Goal: Task Accomplishment & Management: Use online tool/utility

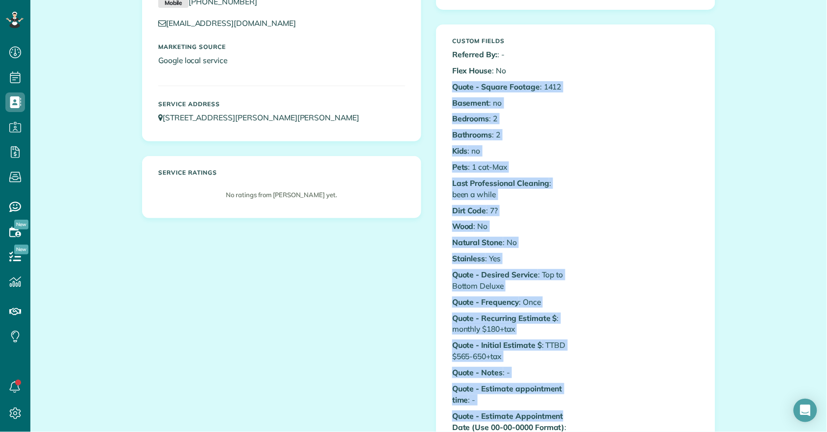
scroll to position [179, 0]
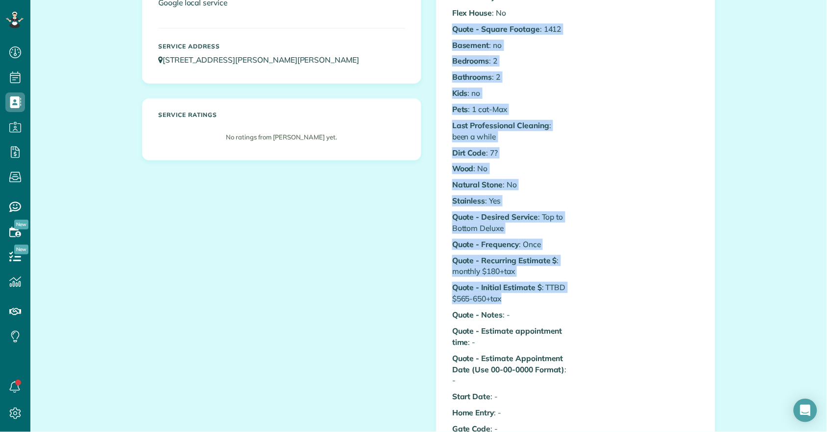
drag, startPoint x: 448, startPoint y: 208, endPoint x: 561, endPoint y: 296, distance: 143.1
click at [565, 298] on div "Custom Fields Referred By: : - Flex House : No Quote - Square Footage : 1412 Ba…" at bounding box center [510, 314] width 131 height 679
copy div "Quote - Square Footage : 1412 Basement : no Bedrooms : 2 Bathrooms : 2 Kids : n…"
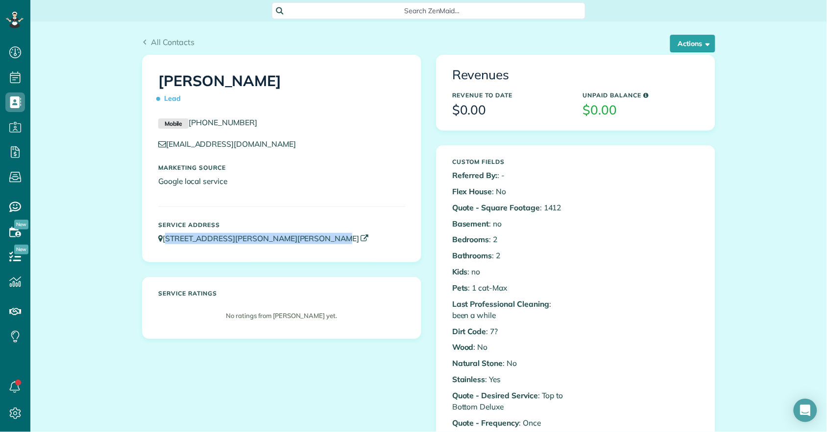
drag, startPoint x: 305, startPoint y: 254, endPoint x: 163, endPoint y: 243, distance: 142.0
click at [162, 243] on div "Service Address 598 Frassetto Dr Southhampton PA 18966" at bounding box center [282, 235] width 262 height 37
copy link "598 Frassetto Dr Southhampton PA 18966"
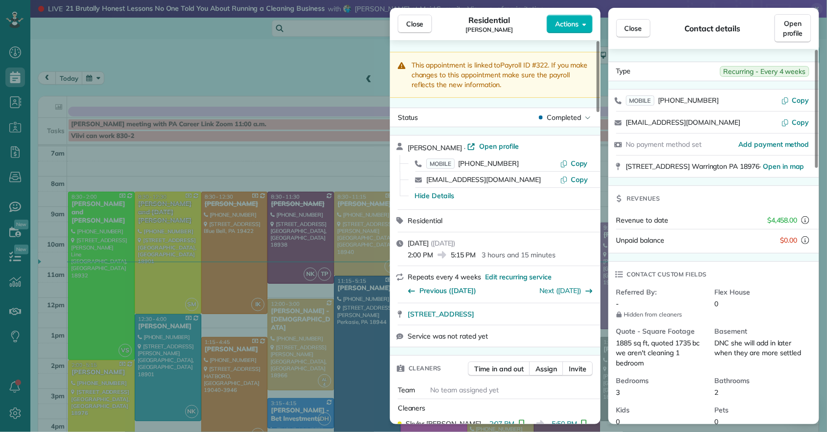
scroll to position [106, 0]
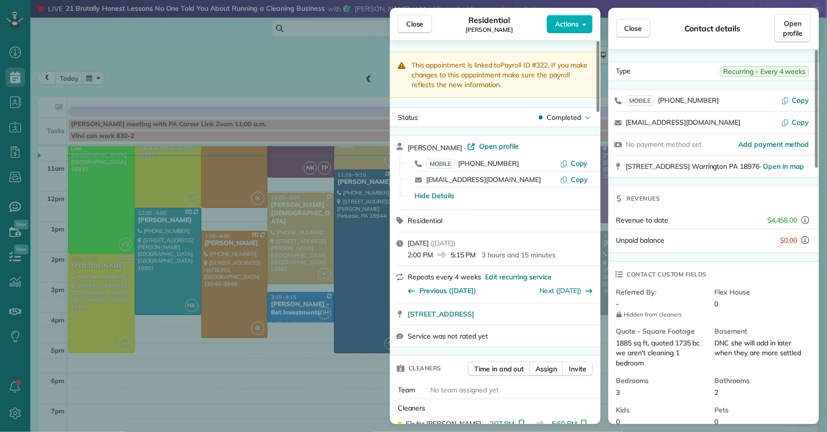
drag, startPoint x: 407, startPoint y: 29, endPoint x: 517, endPoint y: 182, distance: 188.5
click at [407, 29] on button "Close" at bounding box center [415, 24] width 34 height 19
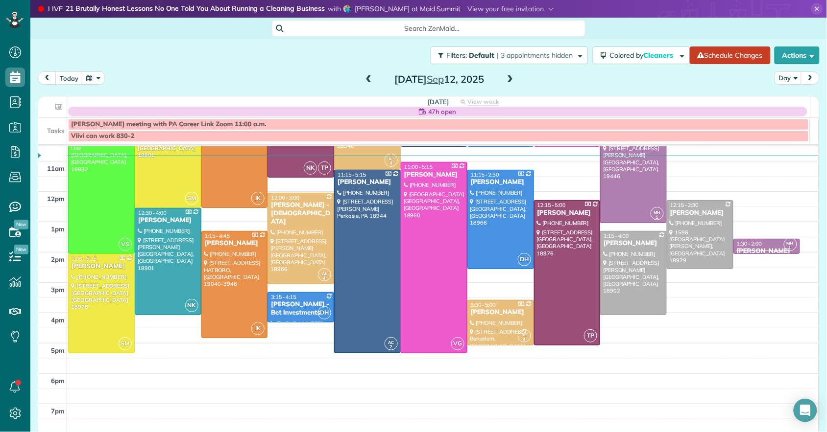
click at [508, 78] on span at bounding box center [509, 79] width 11 height 9
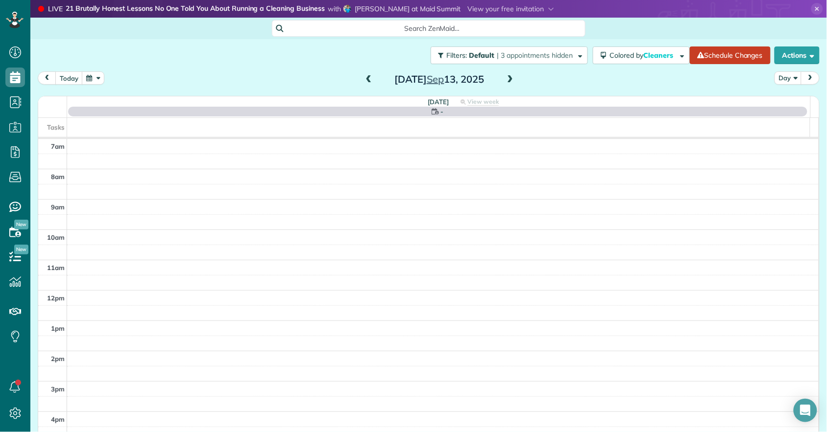
click at [508, 78] on span at bounding box center [509, 79] width 11 height 9
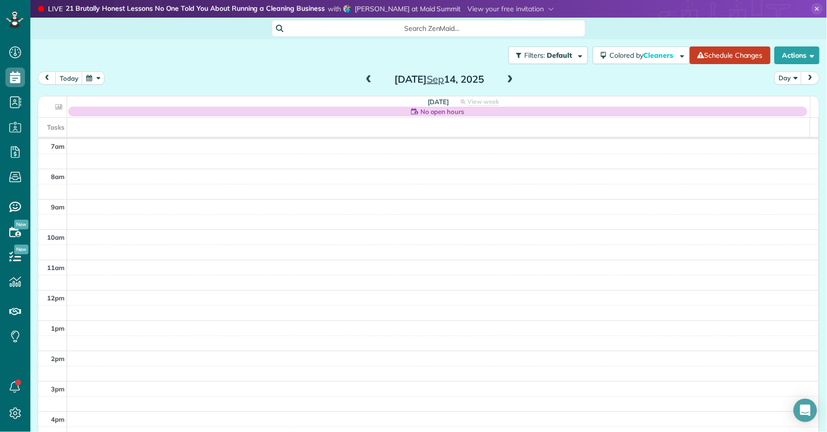
click at [508, 78] on span at bounding box center [509, 79] width 11 height 9
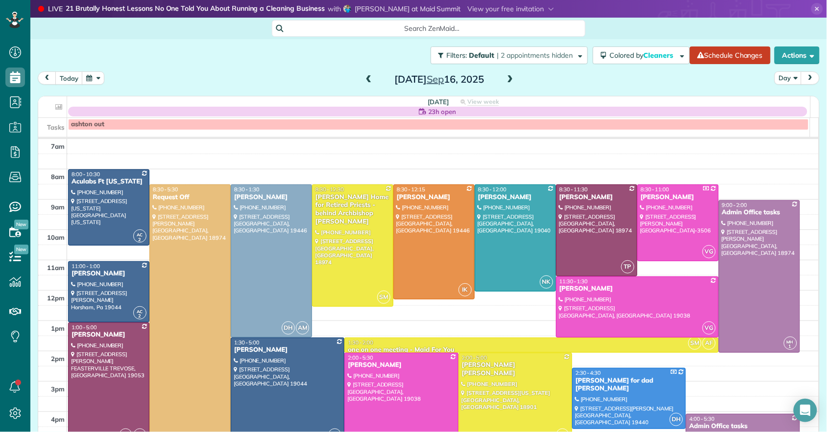
click at [508, 79] on span at bounding box center [509, 79] width 11 height 9
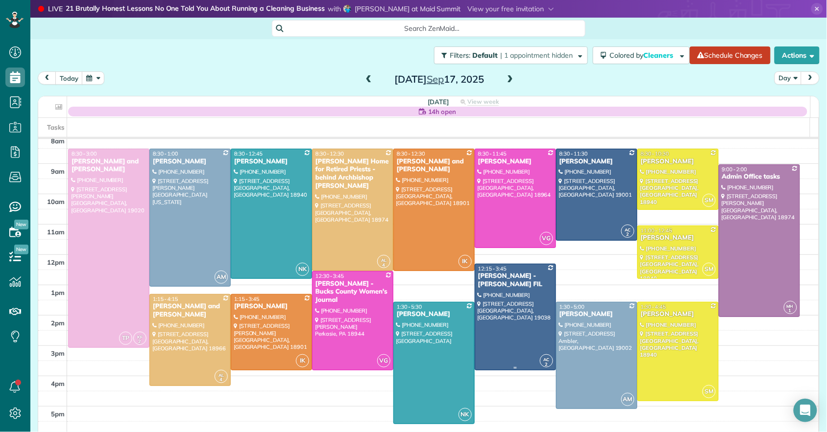
scroll to position [47, 0]
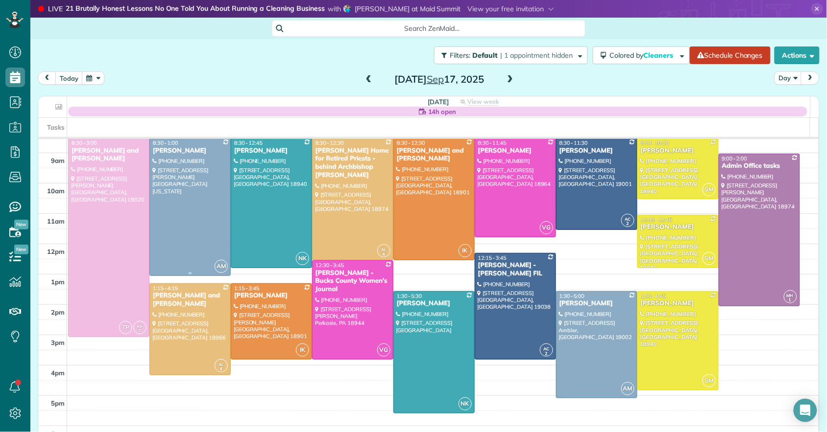
click at [181, 149] on div "[PERSON_NAME]" at bounding box center [189, 151] width 75 height 8
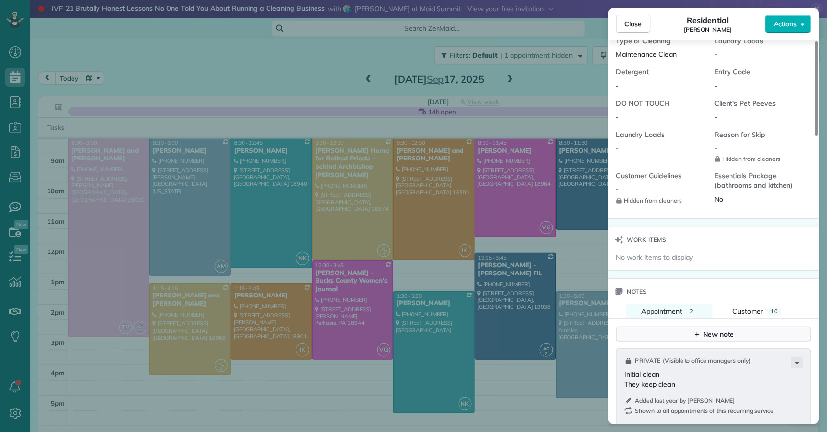
scroll to position [916, 0]
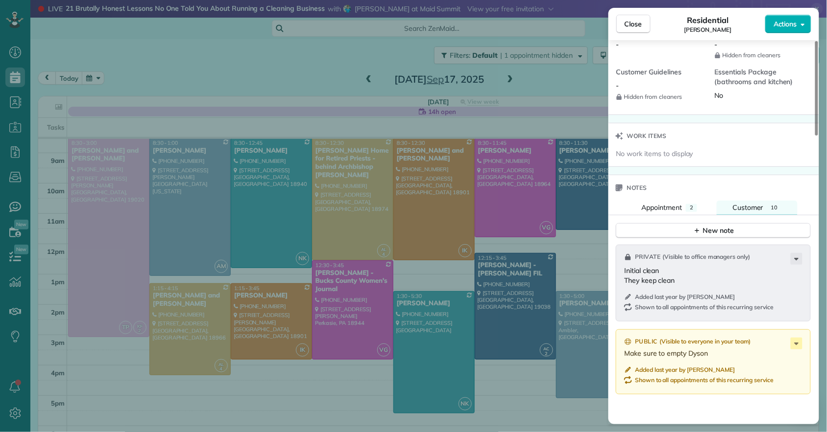
drag, startPoint x: 752, startPoint y: 194, endPoint x: 752, endPoint y: 203, distance: 8.3
click at [752, 203] on span "Customer" at bounding box center [747, 207] width 31 height 9
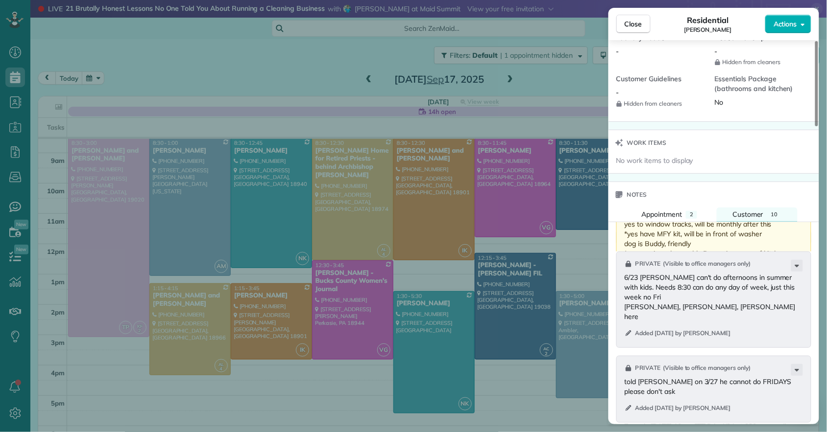
scroll to position [1173, 0]
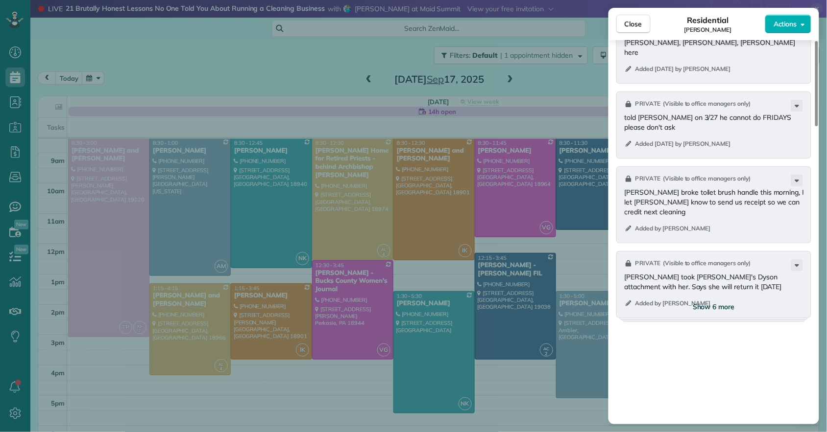
click at [717, 302] on span "Show 6 more" at bounding box center [713, 307] width 42 height 10
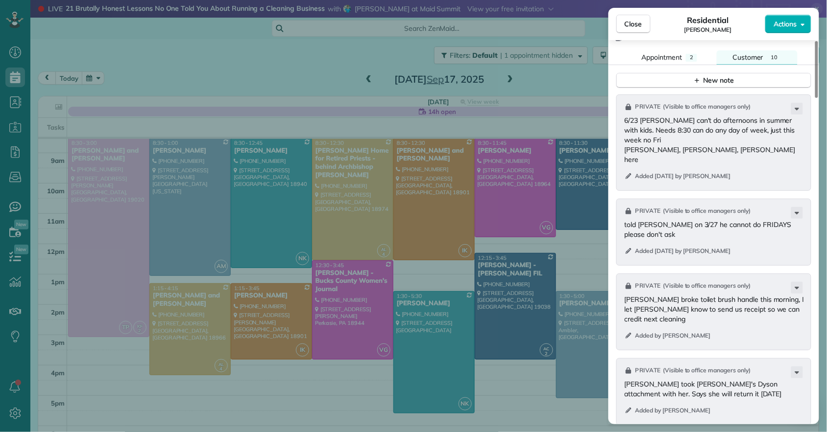
scroll to position [962, 0]
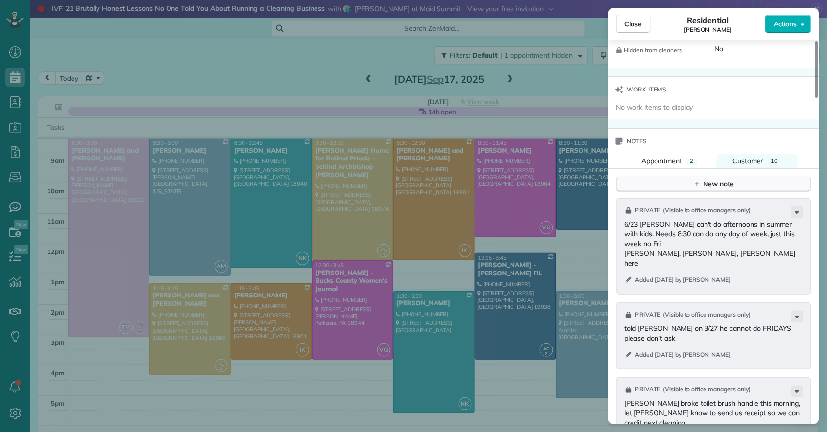
click at [691, 177] on button "New note" at bounding box center [713, 184] width 195 height 15
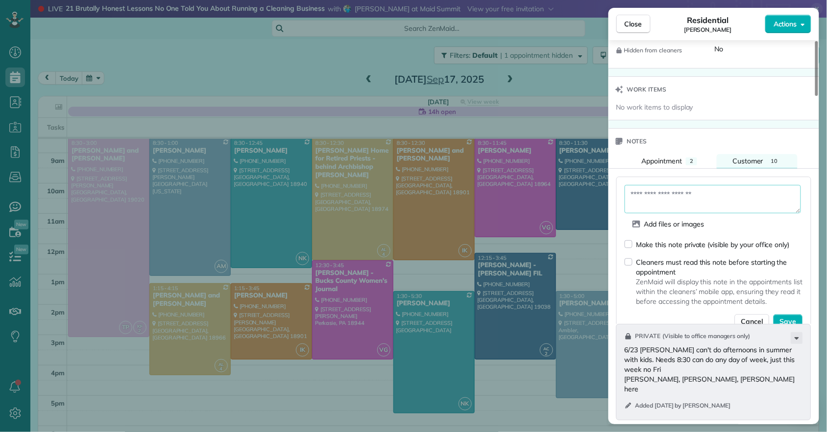
click at [679, 197] on textarea at bounding box center [712, 199] width 176 height 28
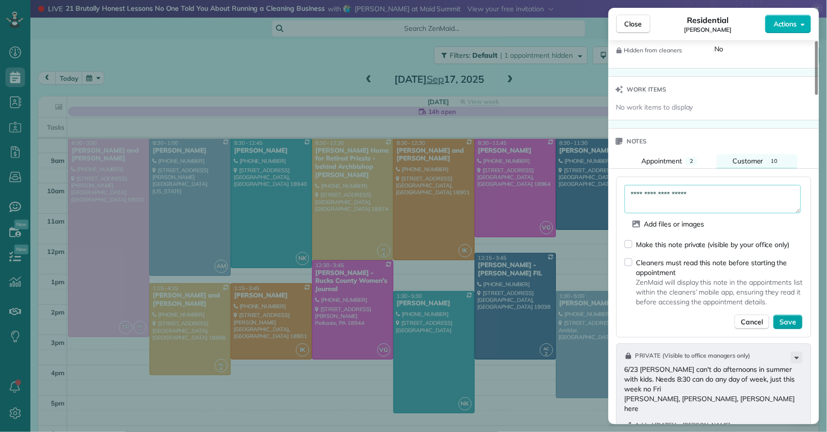
type textarea "**********"
click at [798, 315] on button "Save" at bounding box center [787, 322] width 29 height 15
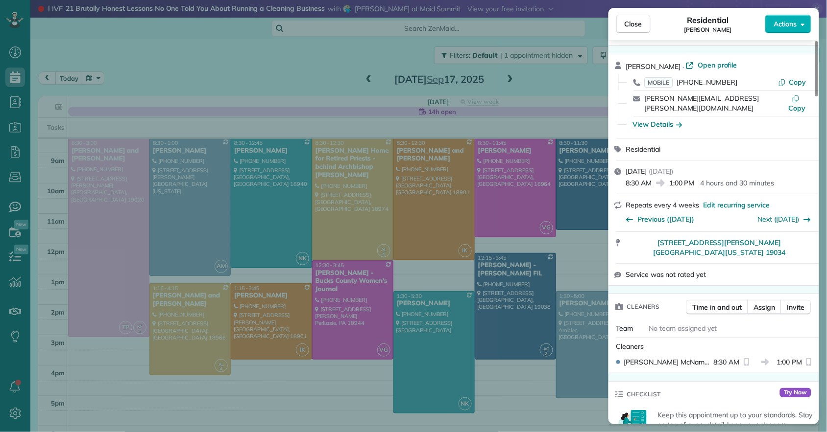
scroll to position [0, 0]
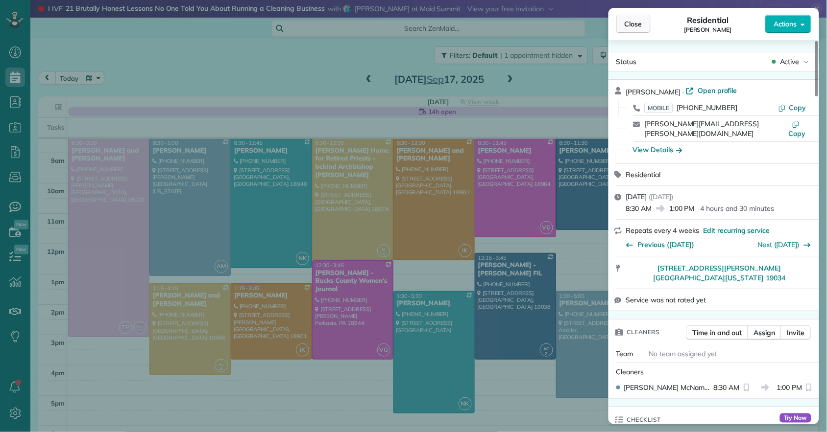
click at [634, 26] on span "Close" at bounding box center [633, 24] width 18 height 10
